Goal: Task Accomplishment & Management: Use online tool/utility

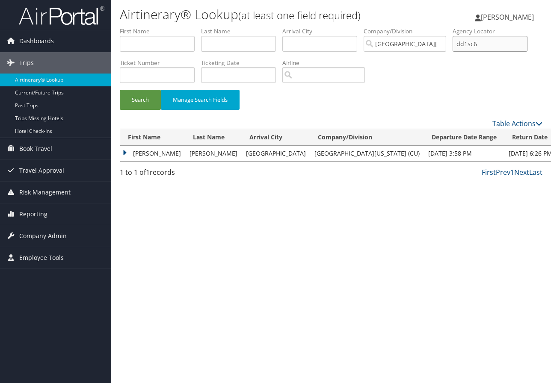
drag, startPoint x: 489, startPoint y: 42, endPoint x: 451, endPoint y: 44, distance: 38.5
click at [451, 27] on ul "First Name Last Name Departure City Arrival City Company/Division [GEOGRAPHIC_D…" at bounding box center [331, 27] width 422 height 0
click at [470, 42] on input "text" at bounding box center [489, 44] width 75 height 16
type input "dd9lnz"
click at [120, 90] on button "Search" at bounding box center [140, 100] width 41 height 20
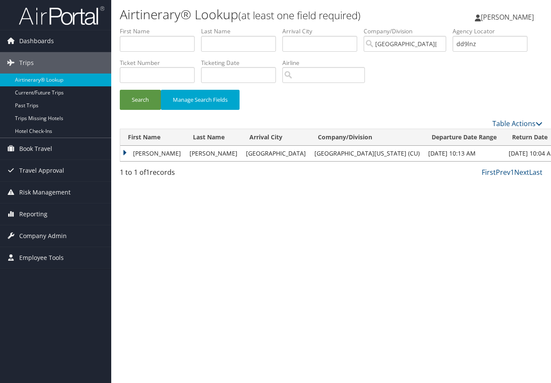
click at [139, 150] on td "[PERSON_NAME]" at bounding box center [152, 153] width 65 height 15
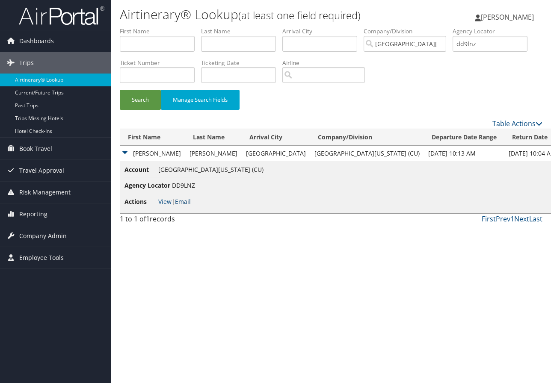
click at [190, 200] on link "Email" at bounding box center [183, 201] width 16 height 8
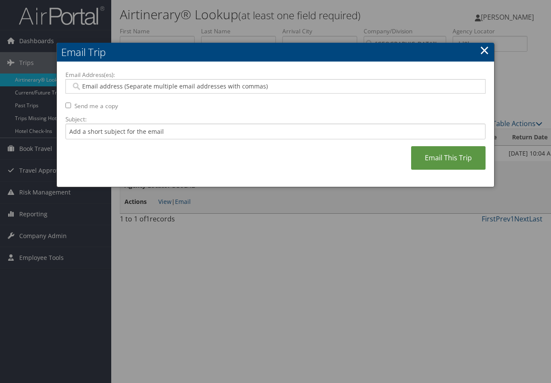
paste input "[PERSON_NAME][EMAIL_ADDRESS][PERSON_NAME][US_STATE][DOMAIN_NAME]"
type input "[PERSON_NAME][EMAIL_ADDRESS][PERSON_NAME][US_STATE][DOMAIN_NAME]"
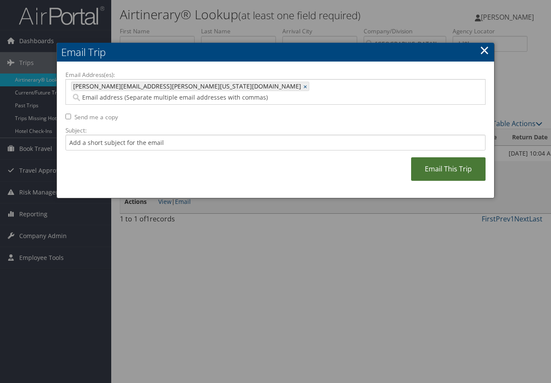
click at [420, 157] on link "Email This Trip" at bounding box center [448, 169] width 74 height 24
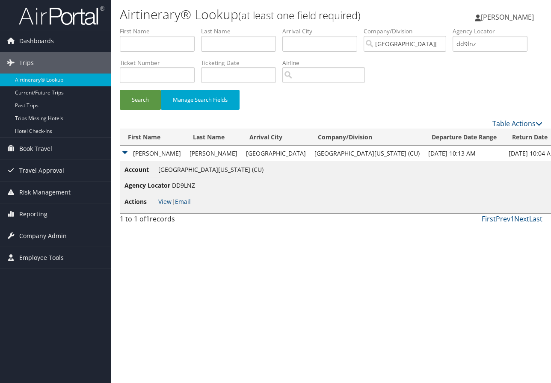
drag, startPoint x: 519, startPoint y: 273, endPoint x: 512, endPoint y: 257, distance: 17.8
click at [519, 273] on div "Airtinerary® Lookup (at least one field required) [PERSON_NAME] [PERSON_NAME] M…" at bounding box center [330, 191] width 439 height 383
click at [38, 230] on span "Company Admin" at bounding box center [42, 235] width 47 height 21
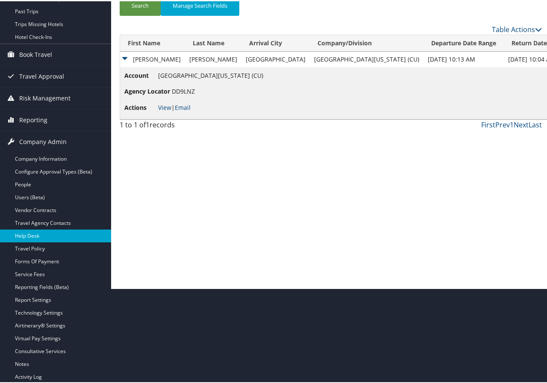
scroll to position [117, 0]
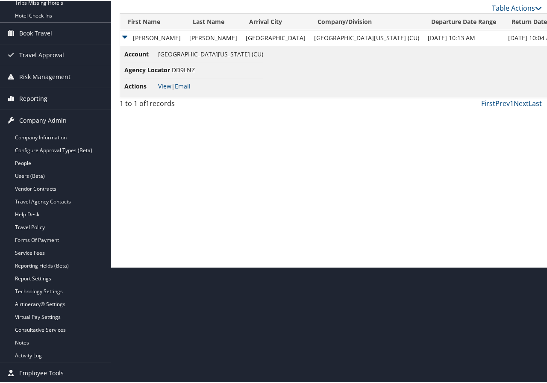
click at [32, 94] on span "Reporting" at bounding box center [33, 97] width 28 height 21
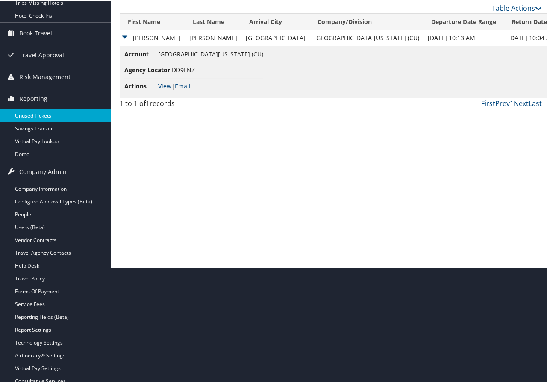
click at [40, 114] on link "Unused Tickets" at bounding box center [55, 114] width 111 height 13
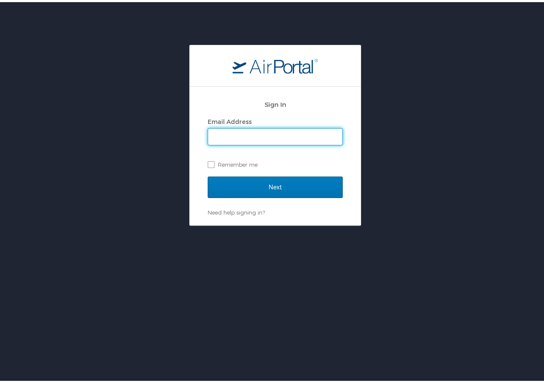
type input "marie.larsen@cbtravel.com"
